Goal: Task Accomplishment & Management: Use online tool/utility

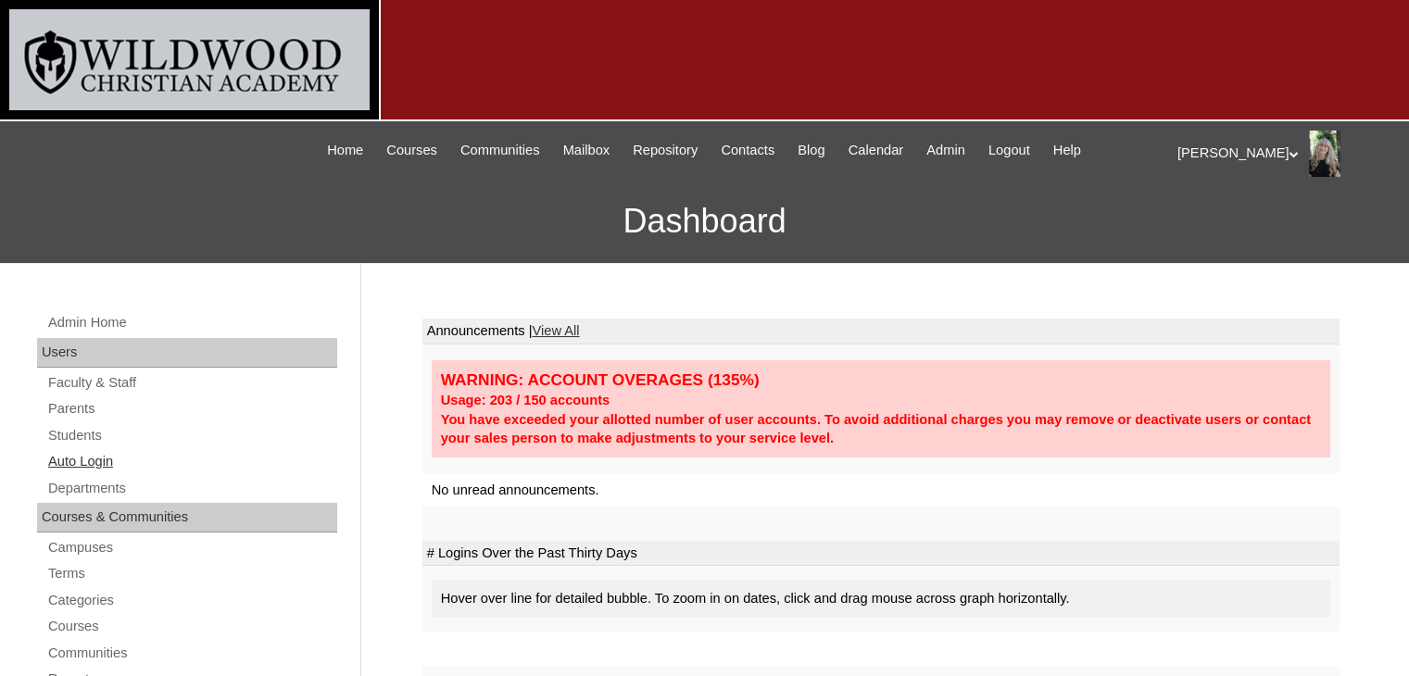
click at [87, 457] on link "Auto Login" at bounding box center [191, 461] width 291 height 23
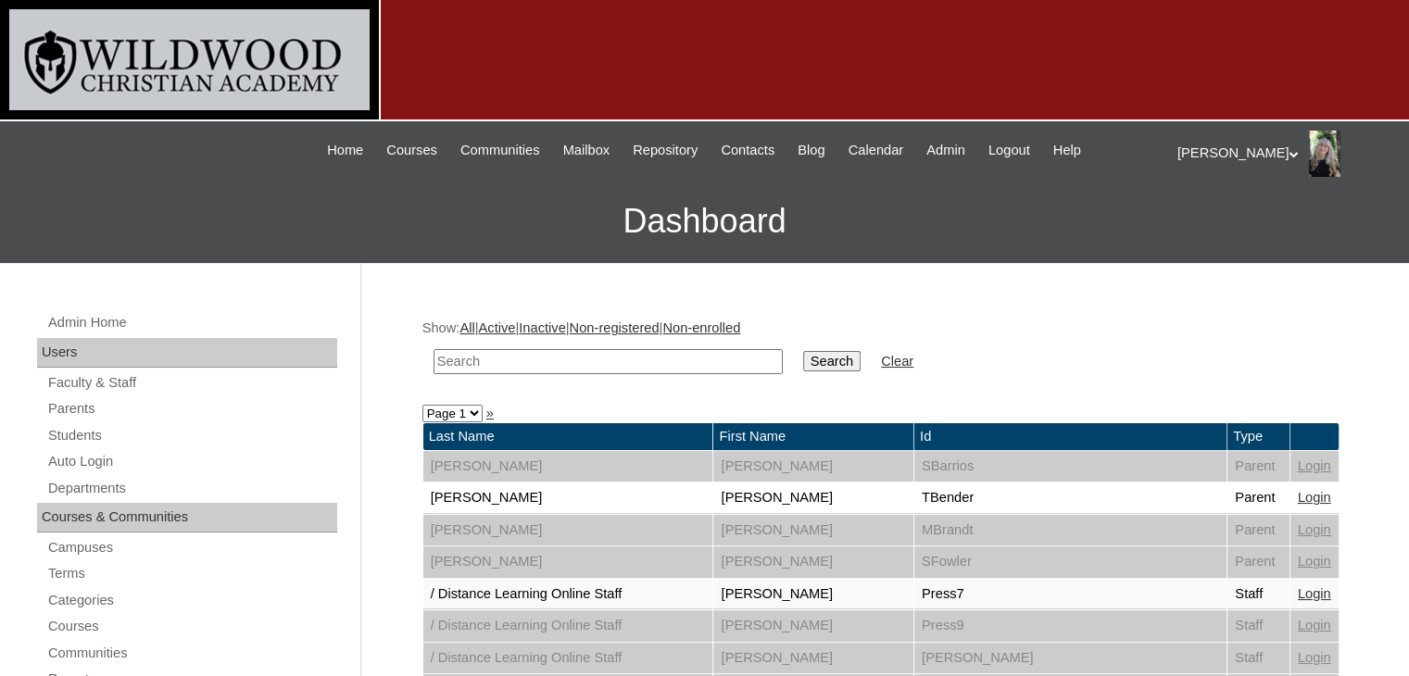
click at [446, 368] on input "text" at bounding box center [608, 361] width 349 height 25
type input "[PERSON_NAME]"
click at [803, 367] on input "Search" at bounding box center [831, 361] width 57 height 20
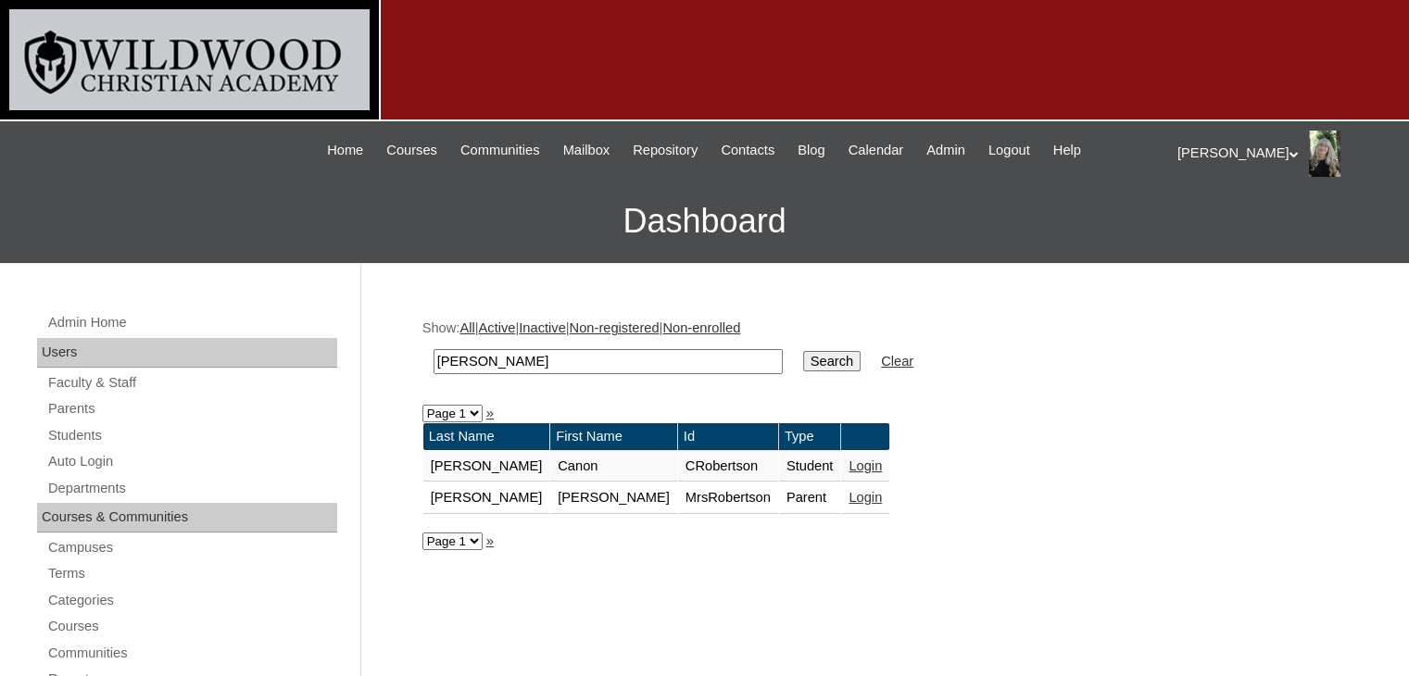
click at [849, 498] on link "Login" at bounding box center [865, 497] width 33 height 15
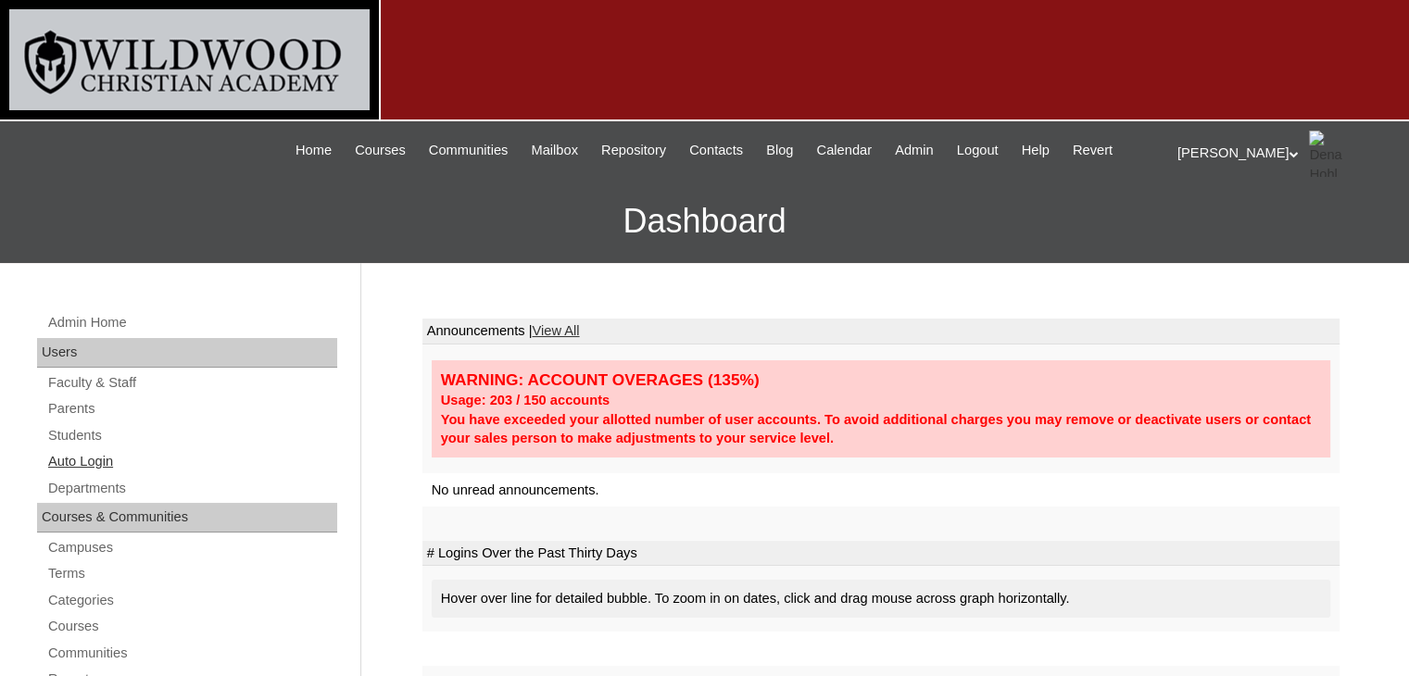
click at [110, 460] on link "Auto Login" at bounding box center [191, 461] width 291 height 23
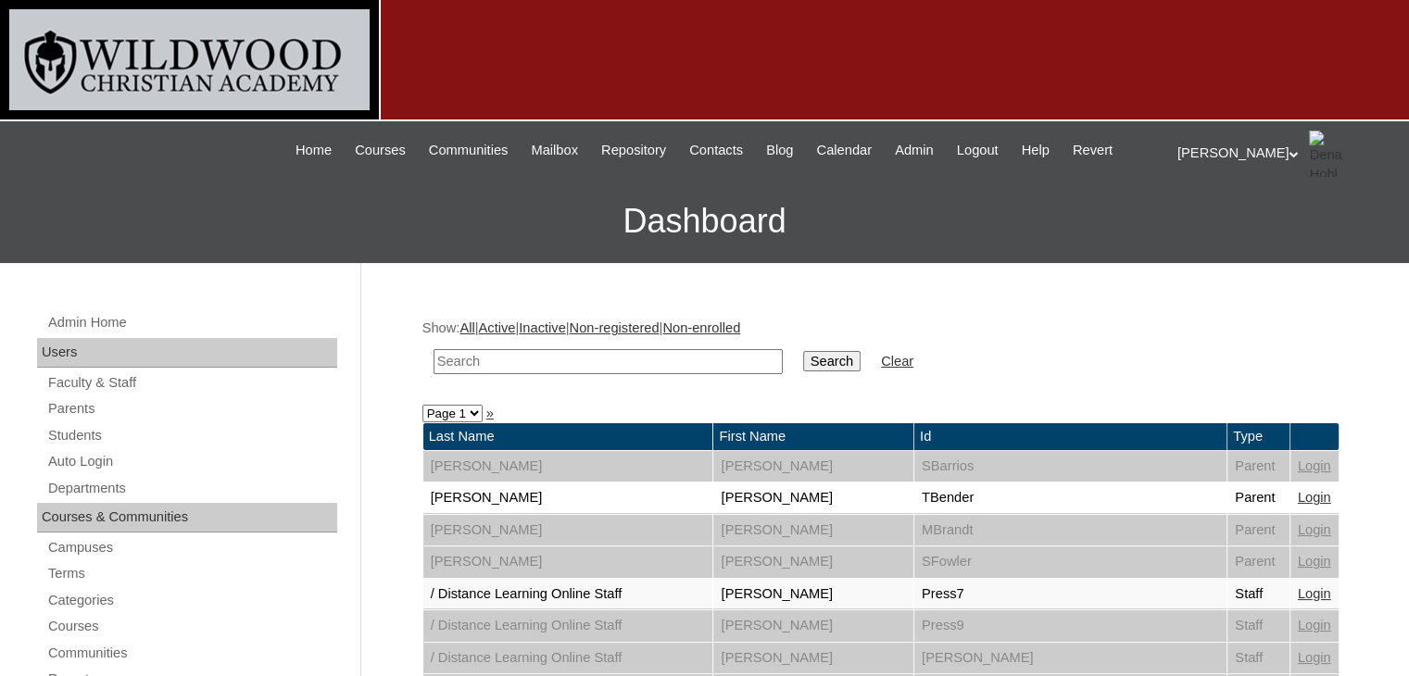
click at [456, 351] on input "text" at bounding box center [608, 361] width 349 height 25
drag, startPoint x: 515, startPoint y: 360, endPoint x: 407, endPoint y: 360, distance: 108.4
type input "reeves"
click at [803, 351] on input "Search" at bounding box center [831, 361] width 57 height 20
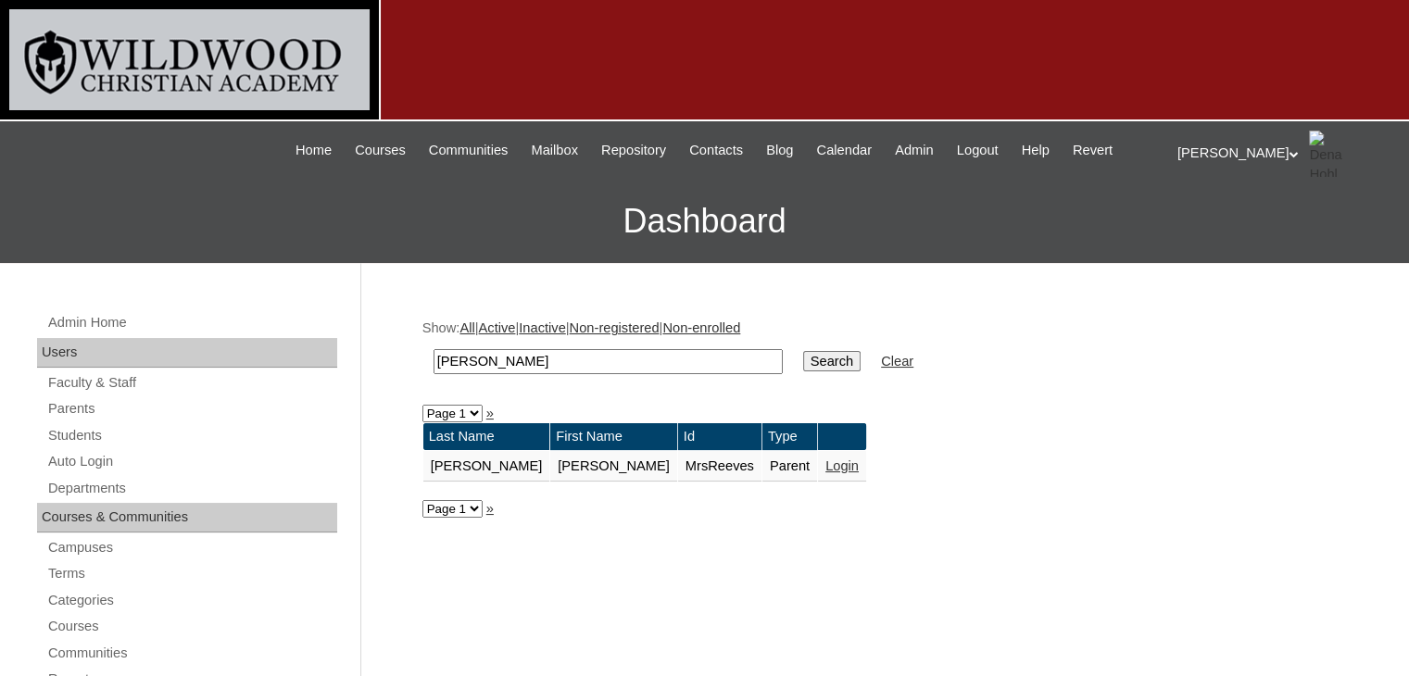
click at [826, 464] on link "Login" at bounding box center [842, 466] width 33 height 15
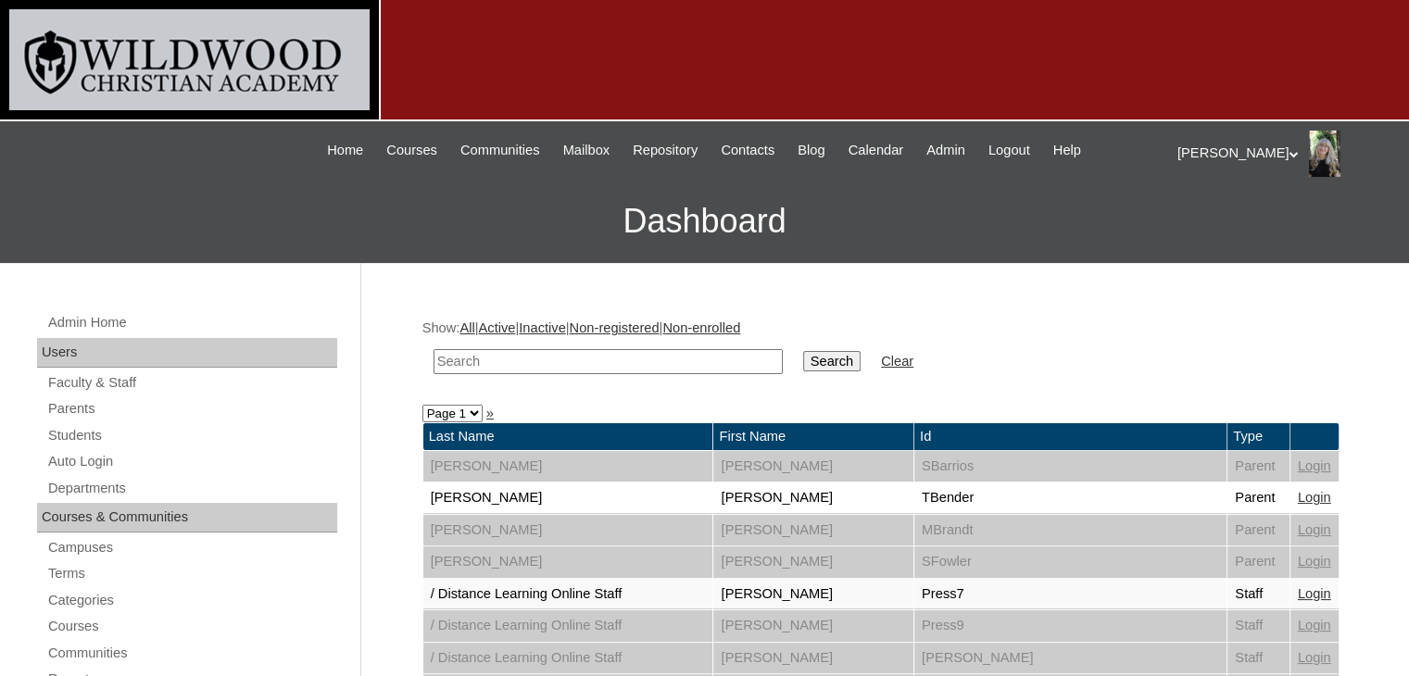
click at [541, 347] on td at bounding box center [608, 362] width 368 height 44
click at [511, 356] on input "text" at bounding box center [608, 361] width 349 height 25
type input "nichols"
click at [803, 351] on input "Search" at bounding box center [831, 361] width 57 height 20
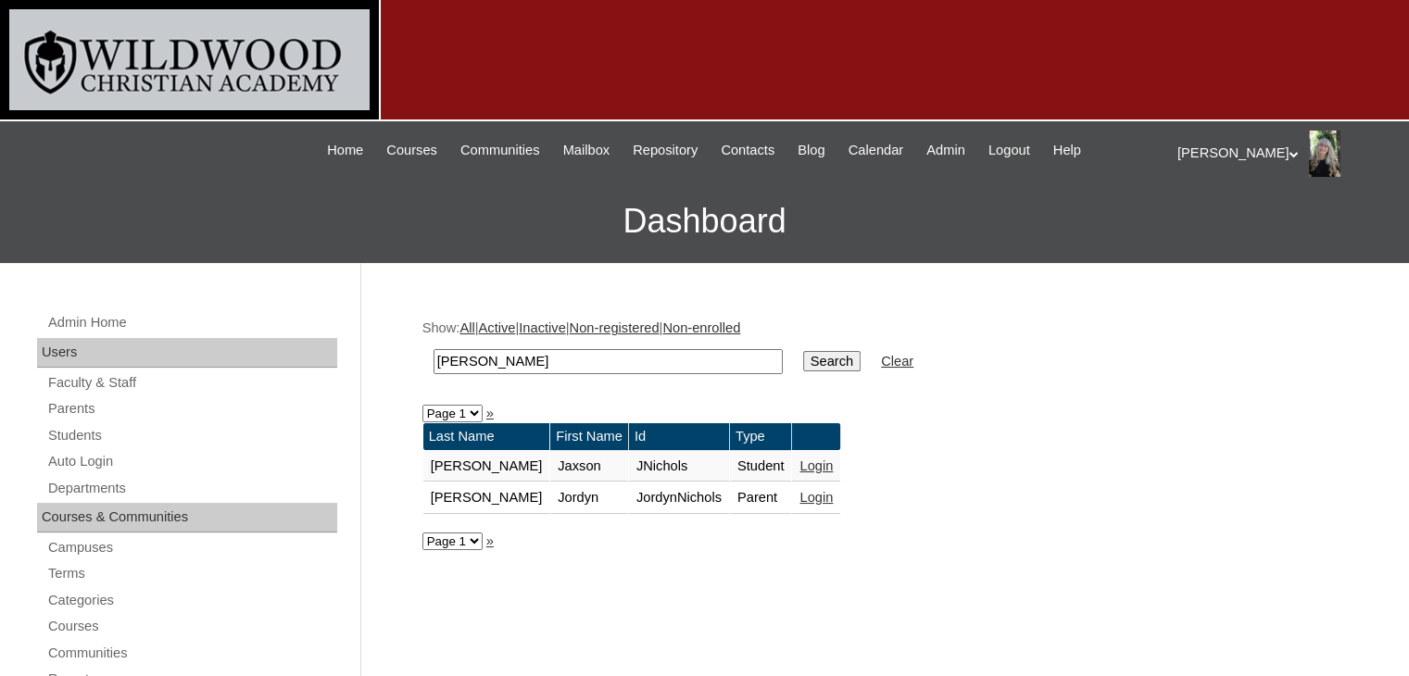
click at [800, 492] on link "Login" at bounding box center [816, 497] width 33 height 15
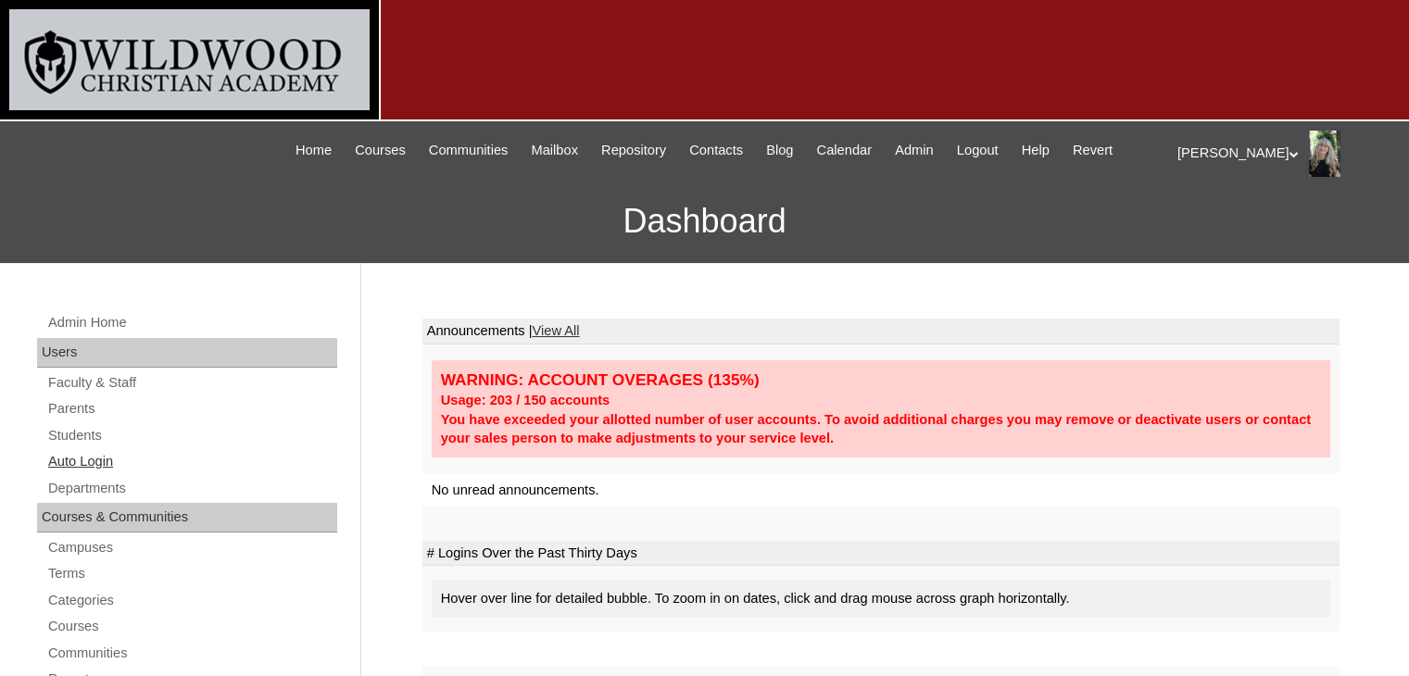
click at [93, 460] on link "Auto Login" at bounding box center [191, 461] width 291 height 23
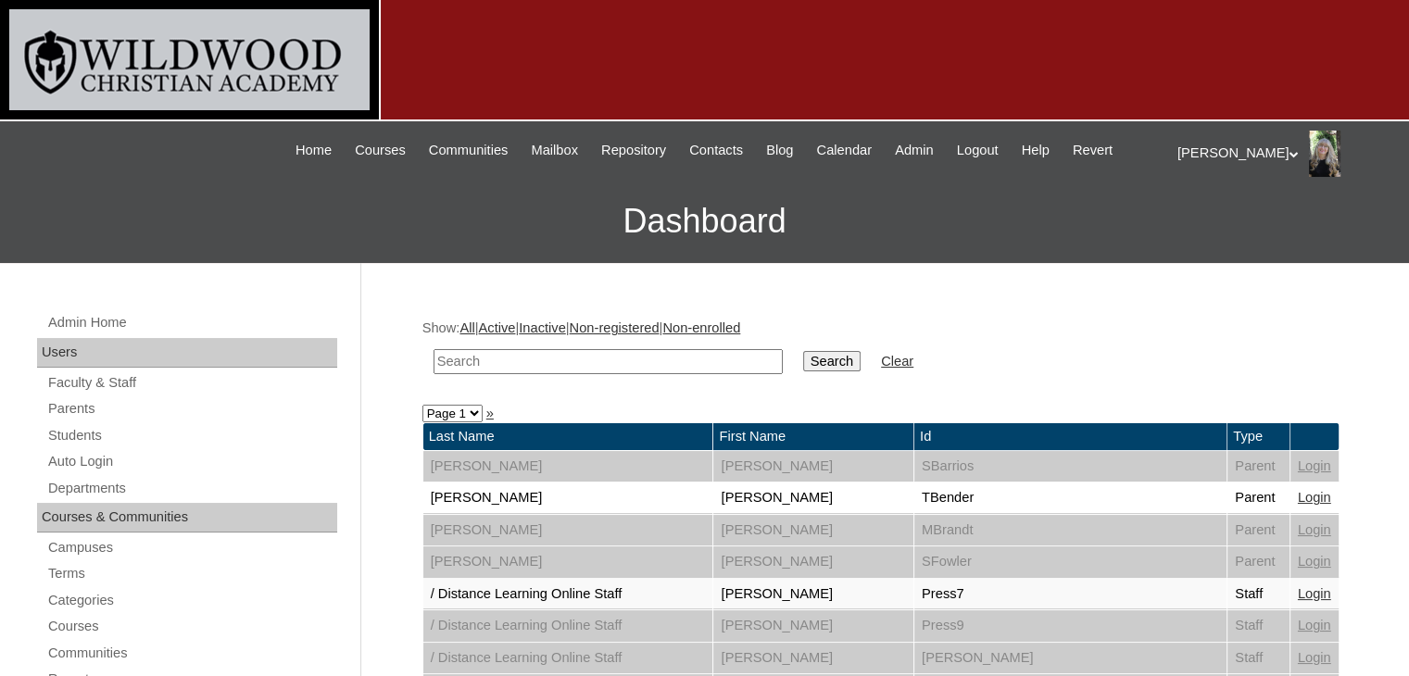
click at [540, 357] on input "text" at bounding box center [608, 361] width 349 height 25
type input "[PERSON_NAME]"
click at [803, 357] on input "Search" at bounding box center [831, 361] width 57 height 20
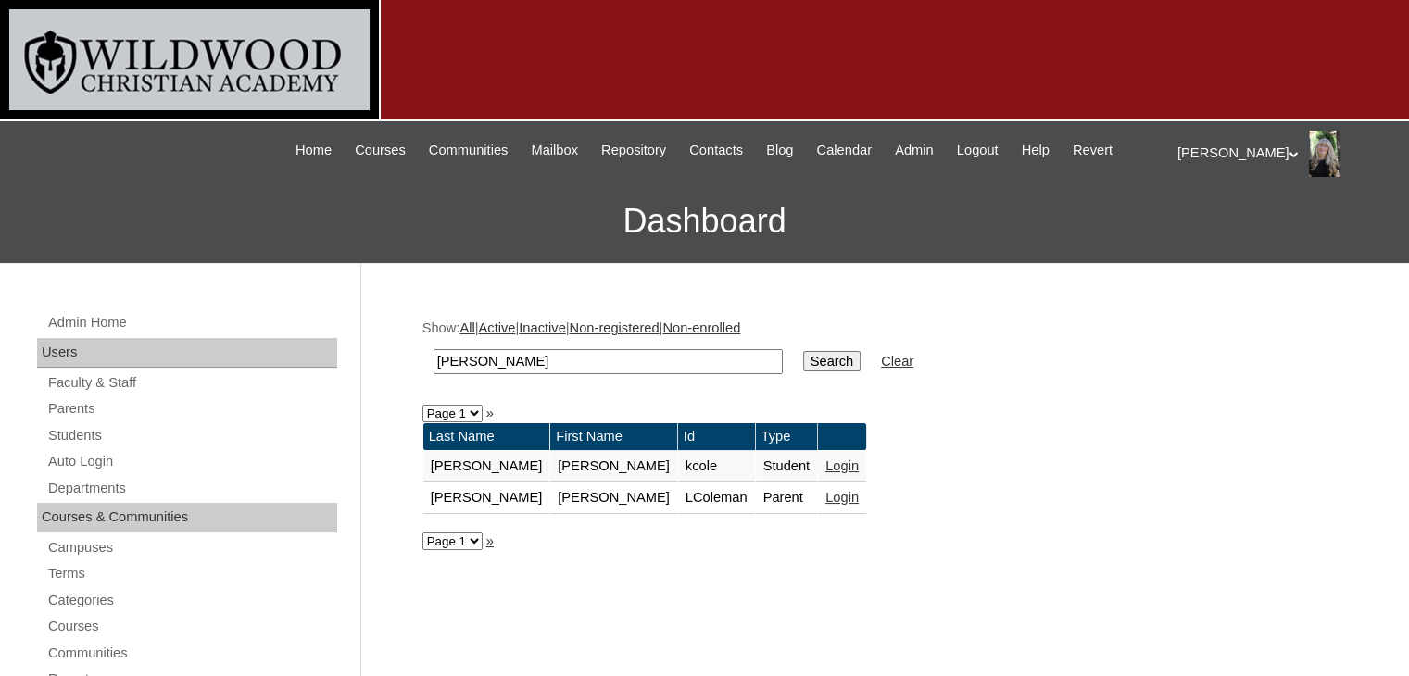
click at [826, 498] on link "Login" at bounding box center [842, 497] width 33 height 15
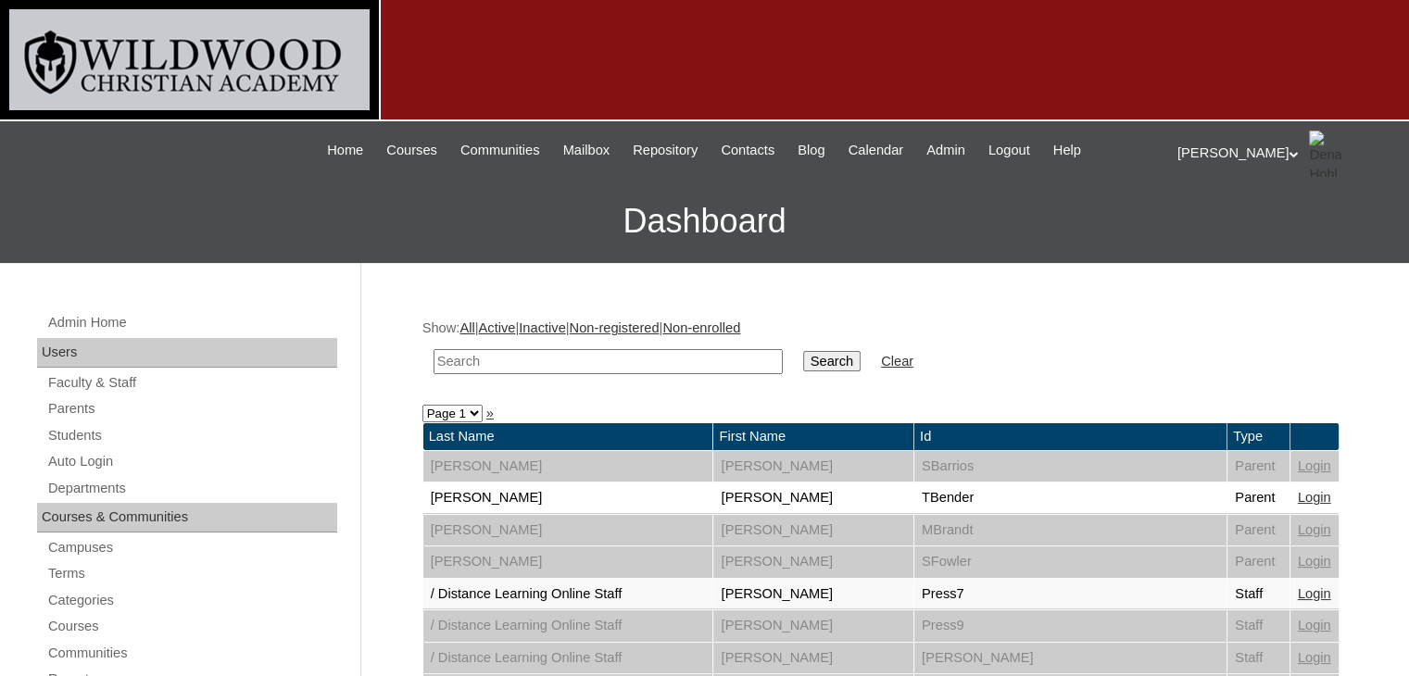
click at [498, 355] on input "text" at bounding box center [608, 361] width 349 height 25
type input "[PERSON_NAME]"
click at [803, 351] on input "Search" at bounding box center [831, 361] width 57 height 20
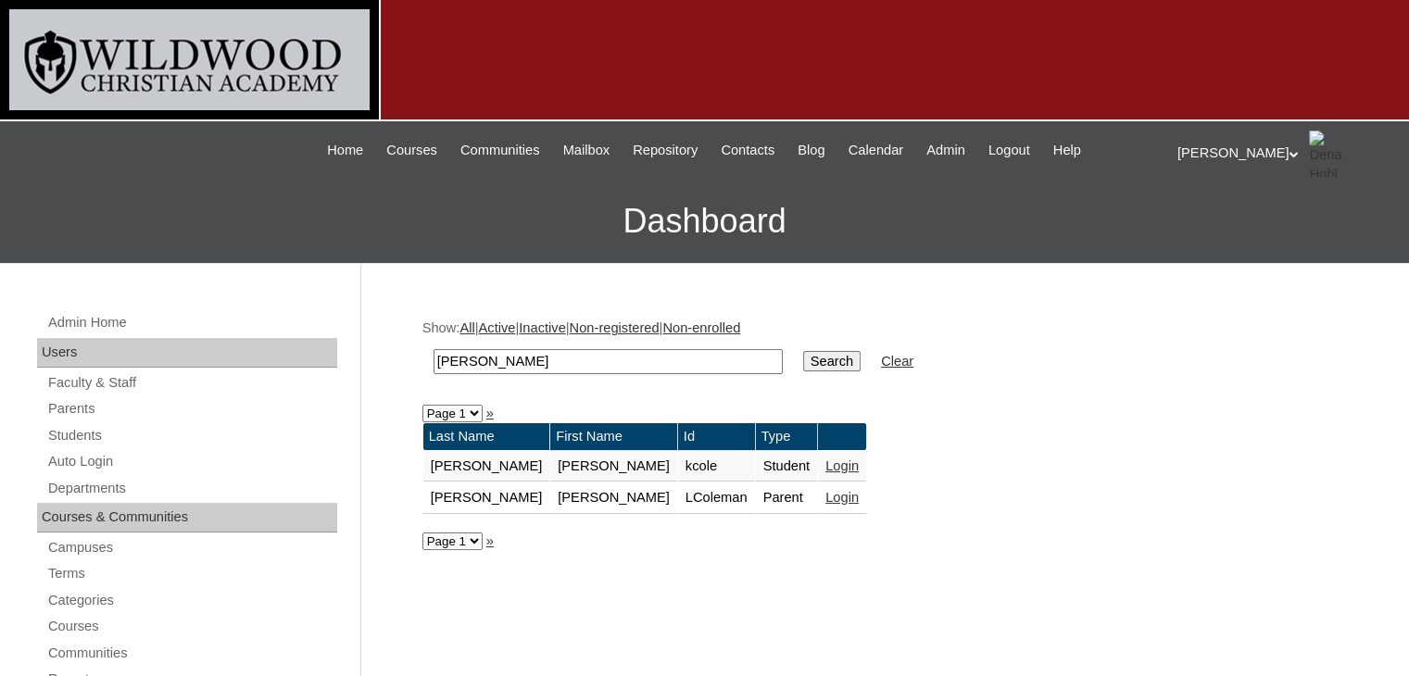
click at [826, 499] on link "Login" at bounding box center [842, 497] width 33 height 15
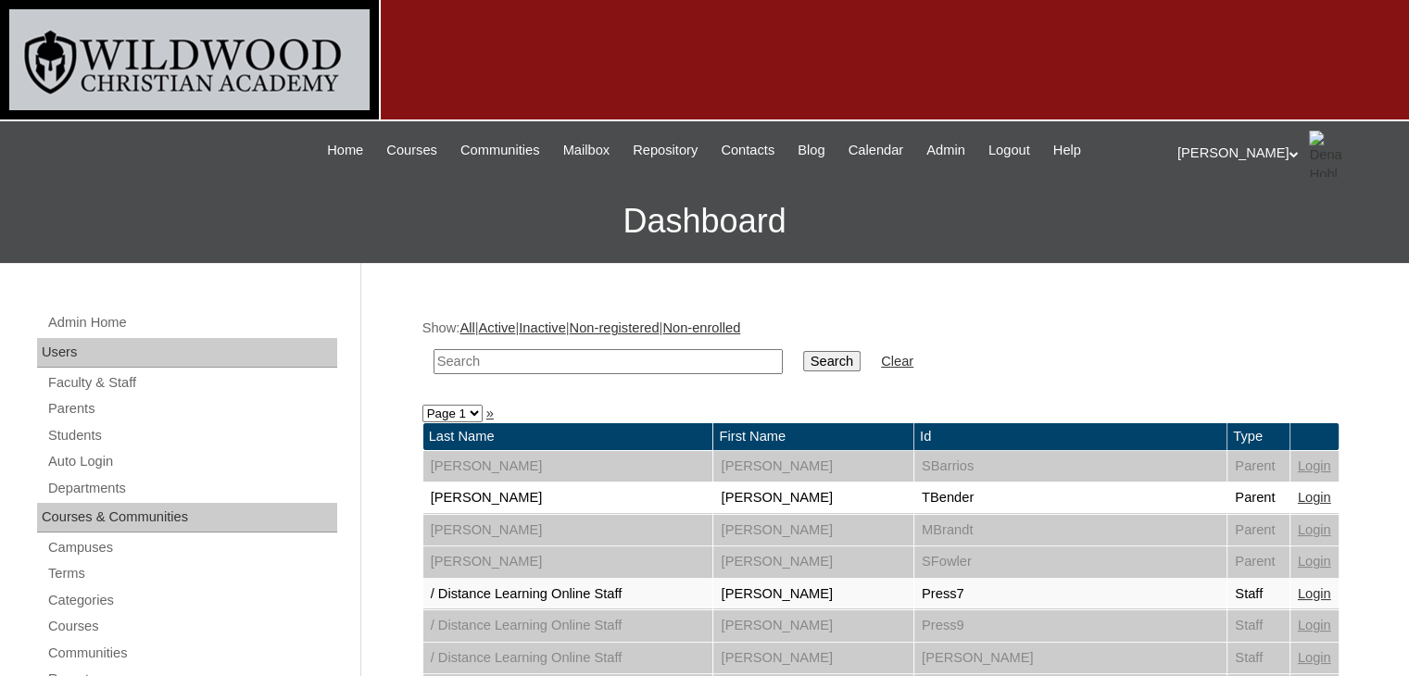
click at [524, 360] on input "text" at bounding box center [608, 361] width 349 height 25
type input "[PERSON_NAME]"
click at [803, 361] on input "Search" at bounding box center [831, 361] width 57 height 20
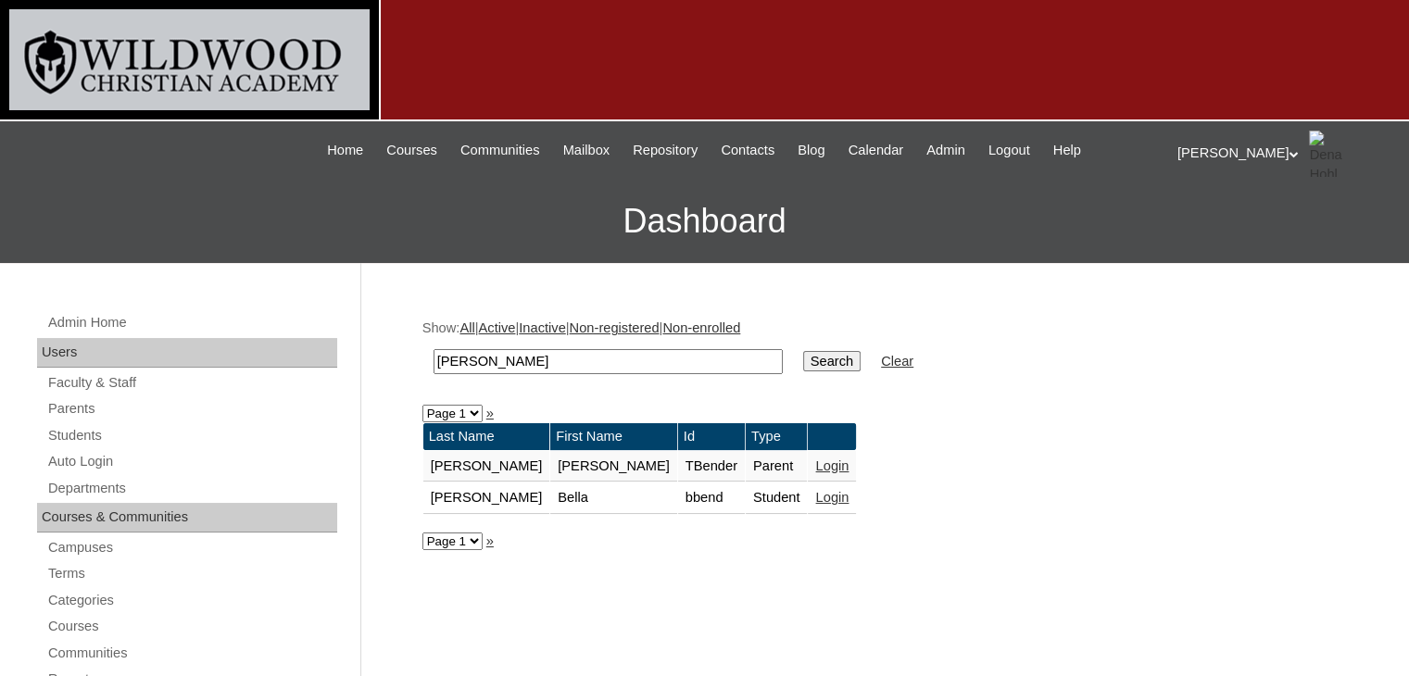
click at [815, 468] on link "Login" at bounding box center [831, 466] width 33 height 15
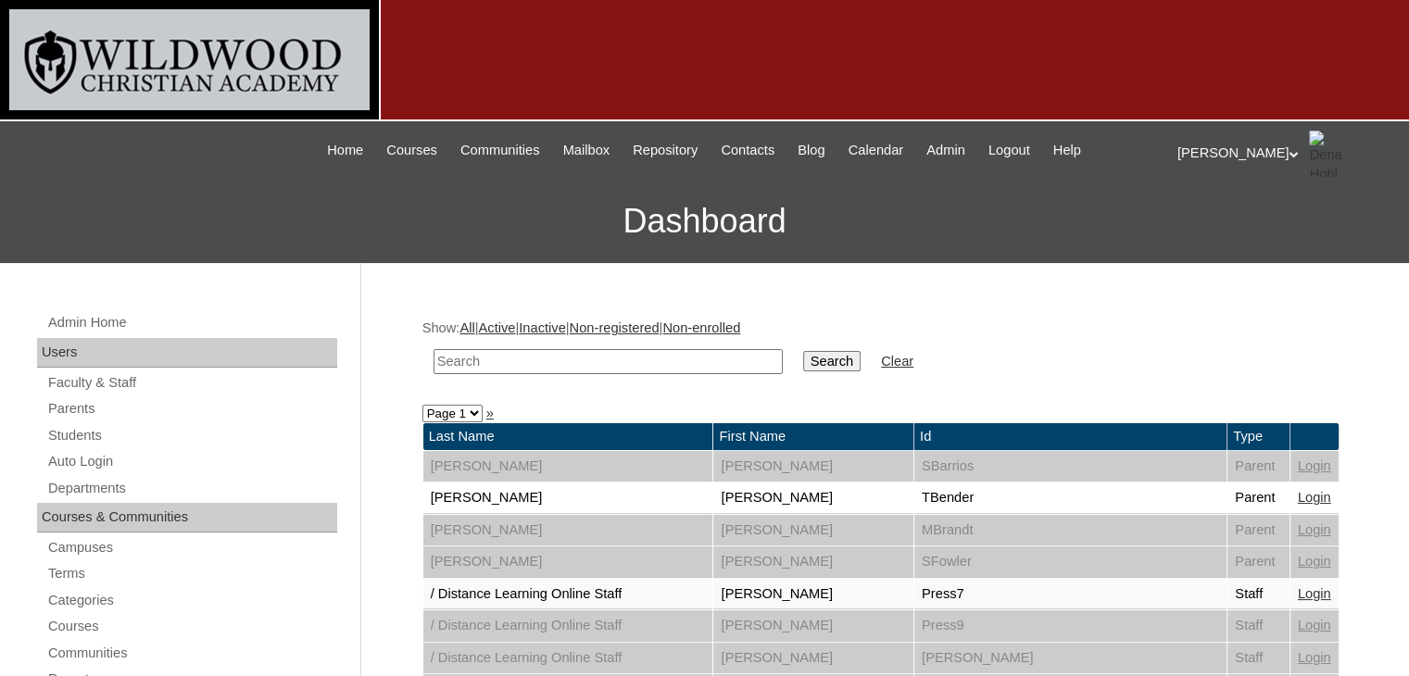
click at [537, 357] on input "text" at bounding box center [608, 361] width 349 height 25
type input "r"
type input "heggi"
click at [803, 351] on input "Search" at bounding box center [831, 361] width 57 height 20
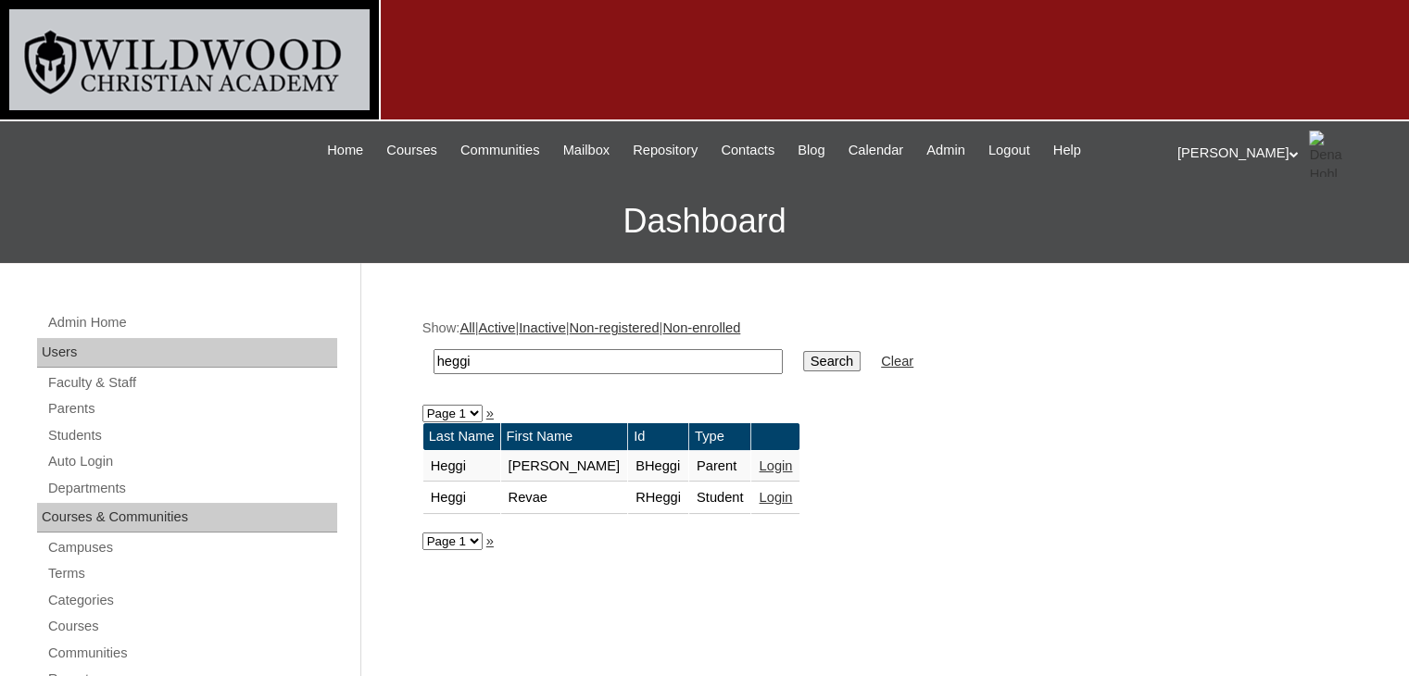
click at [759, 464] on link "Login" at bounding box center [775, 466] width 33 height 15
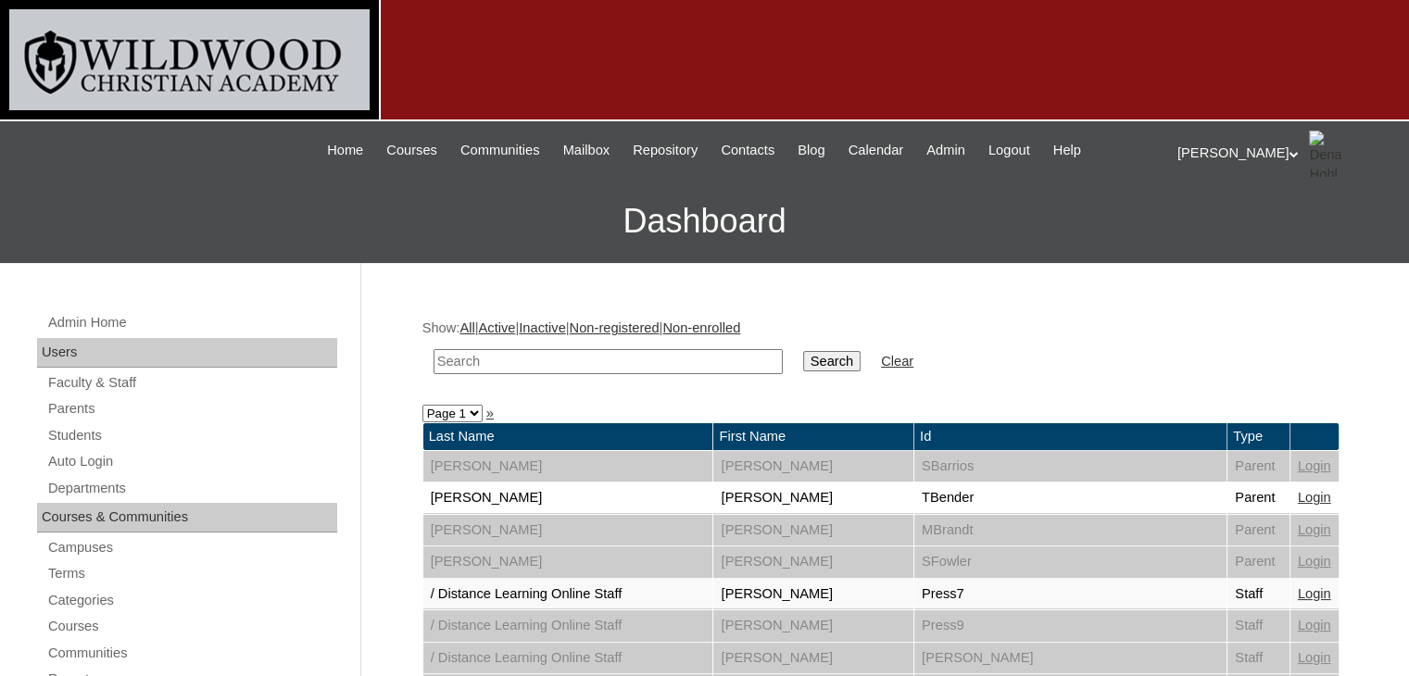
click at [669, 363] on input "text" at bounding box center [608, 361] width 349 height 25
type input "[PERSON_NAME]"
click at [803, 351] on input "Search" at bounding box center [831, 361] width 57 height 20
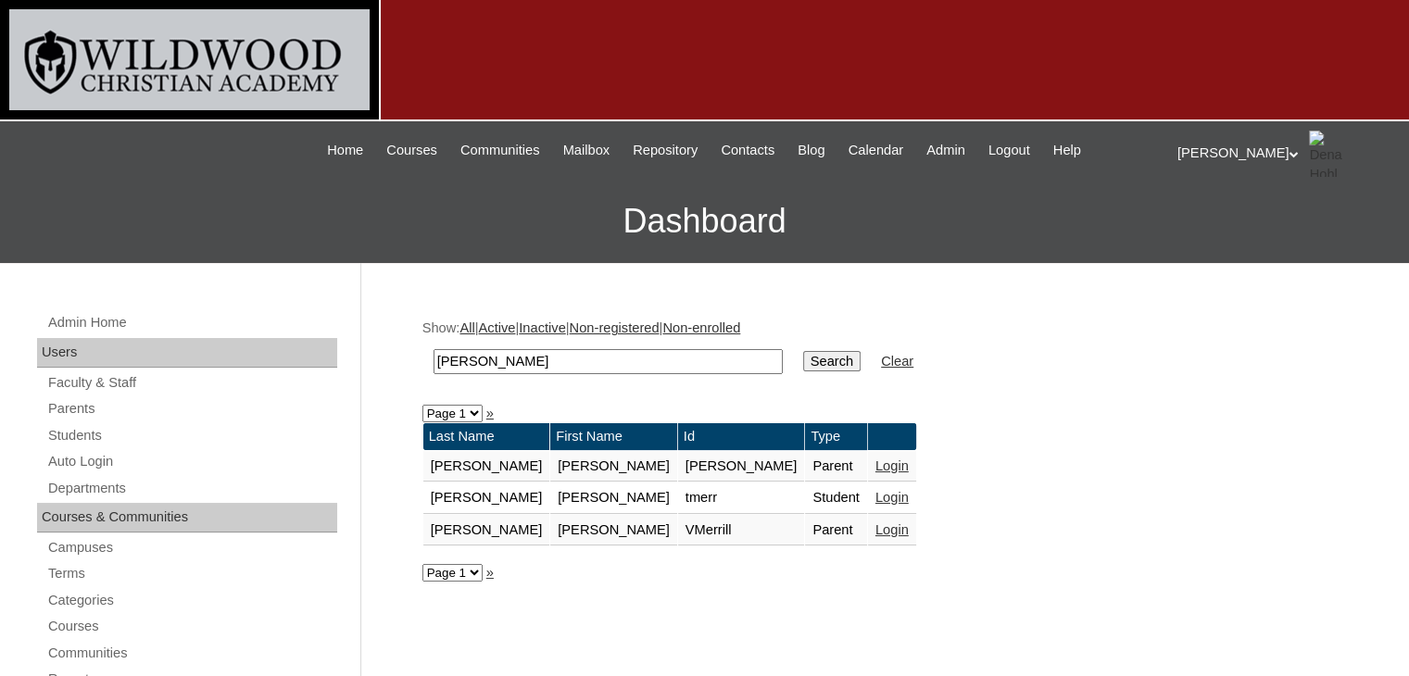
click at [876, 496] on link "Login" at bounding box center [892, 497] width 33 height 15
